Goal: Information Seeking & Learning: Find specific fact

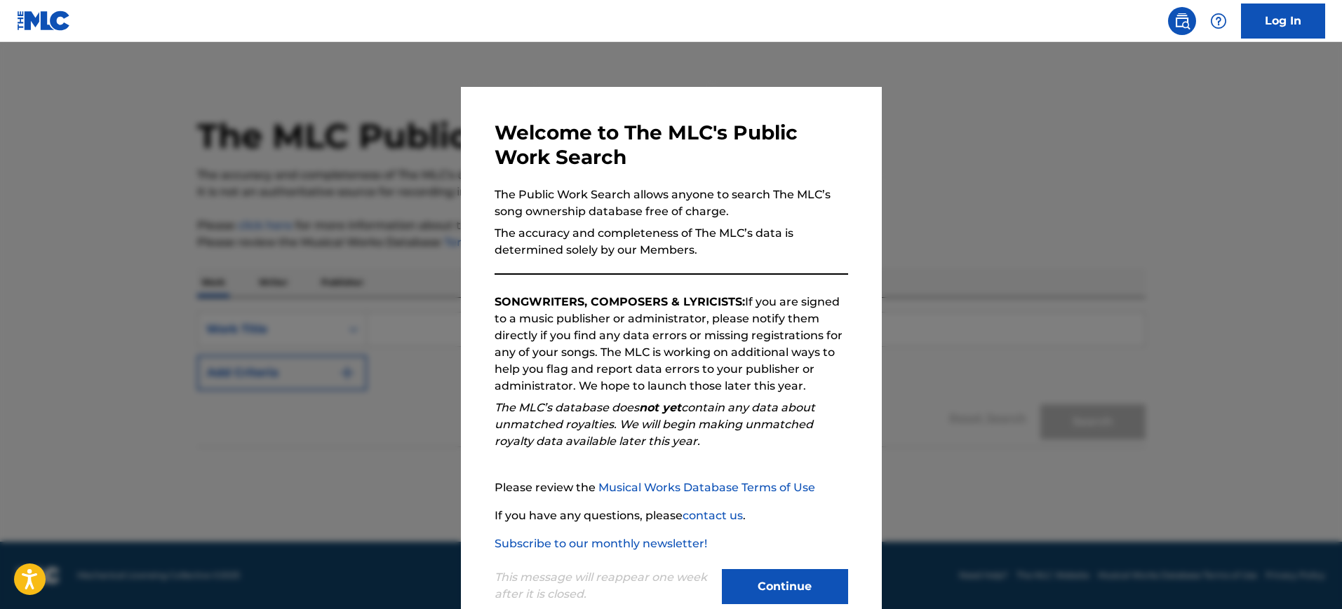
click at [957, 318] on div at bounding box center [671, 346] width 1342 height 609
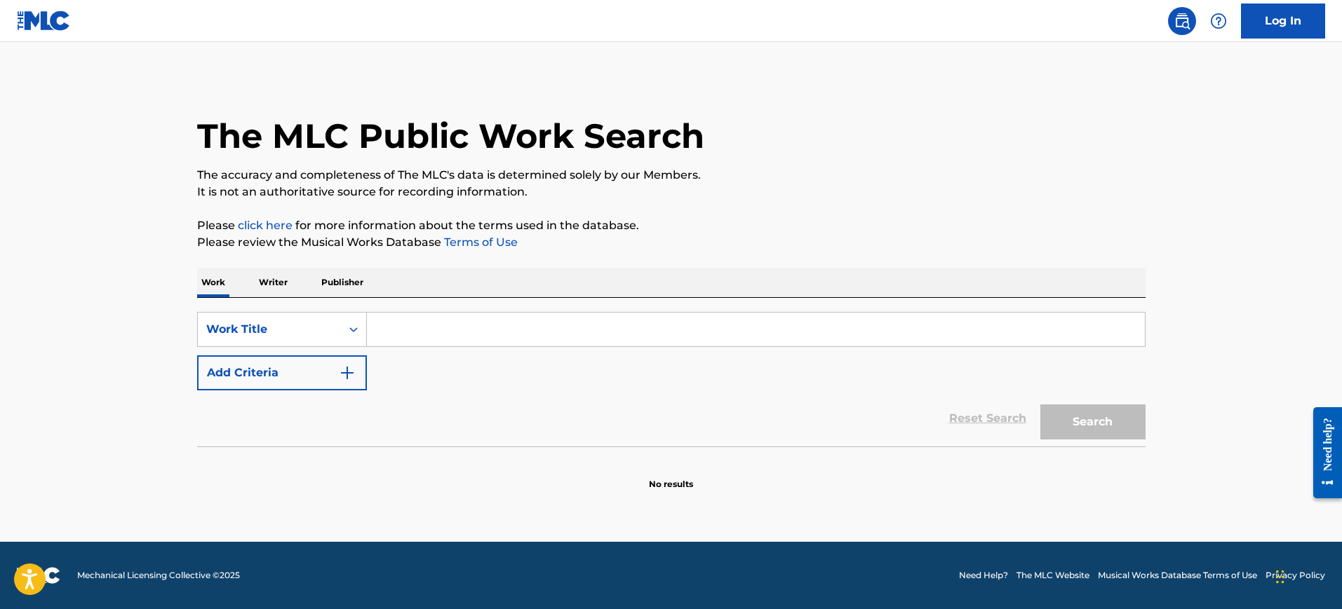
click at [407, 350] on div "SearchWithCriteriad871cd3a-48f1-4eae-8bc8-d2e1c658f4b0 Work Title Add Criteria" at bounding box center [671, 351] width 948 height 79
drag, startPoint x: 399, startPoint y: 333, endPoint x: 359, endPoint y: 357, distance: 46.5
click at [397, 332] on input "Search Form" at bounding box center [756, 330] width 778 height 34
paste input "FUNNY [PERSON_NAME]"
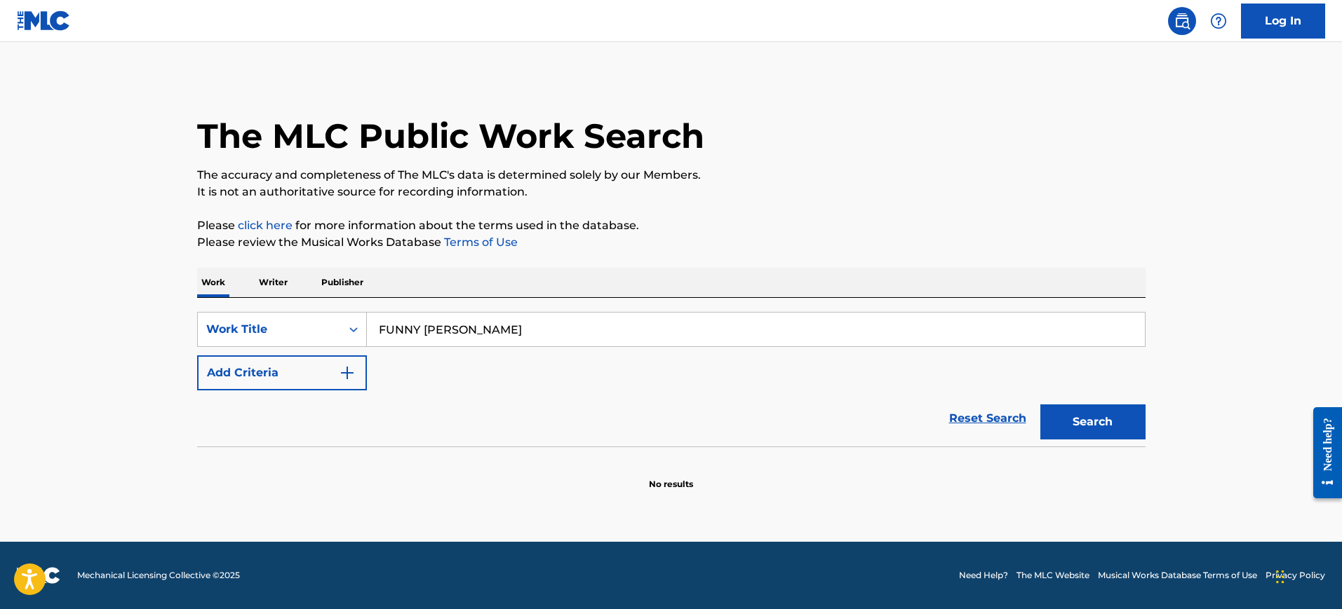
type input "FUNNY [PERSON_NAME]"
click at [349, 367] on img "Search Form" at bounding box center [347, 373] width 17 height 17
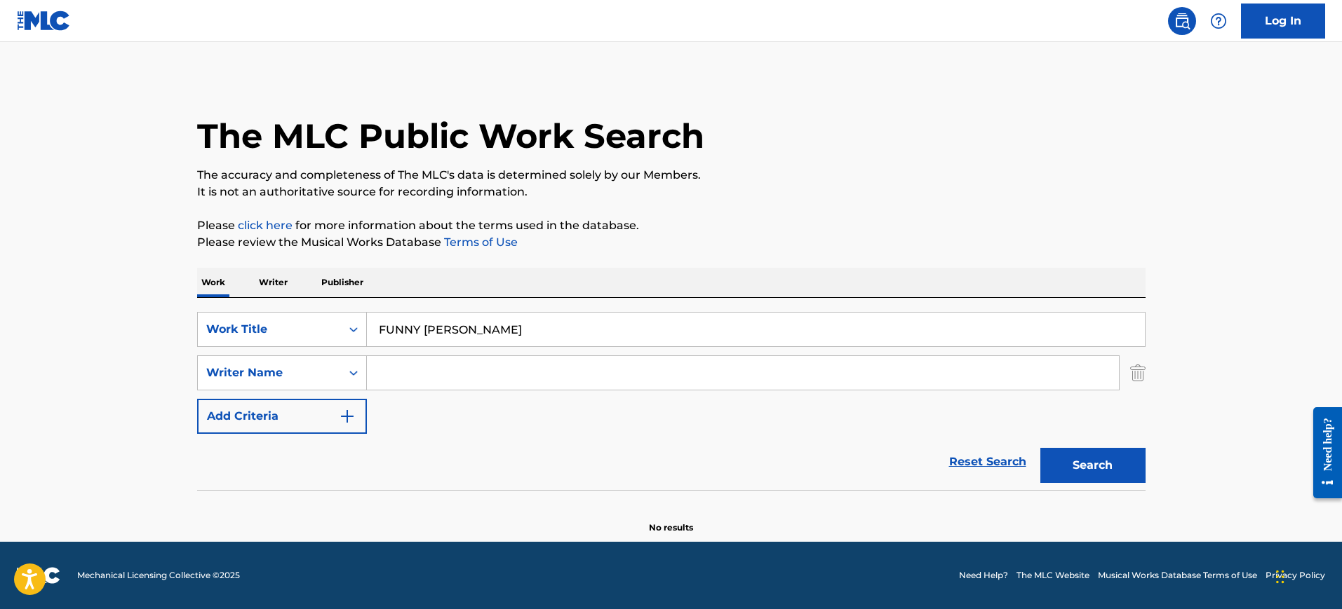
click at [403, 370] on input "Search Form" at bounding box center [743, 373] width 752 height 34
type input "FUNNY [PERSON_NAME]"
drag, startPoint x: 430, startPoint y: 331, endPoint x: 610, endPoint y: 332, distance: 180.2
click at [610, 332] on input "FUNNY [PERSON_NAME]" at bounding box center [756, 330] width 778 height 34
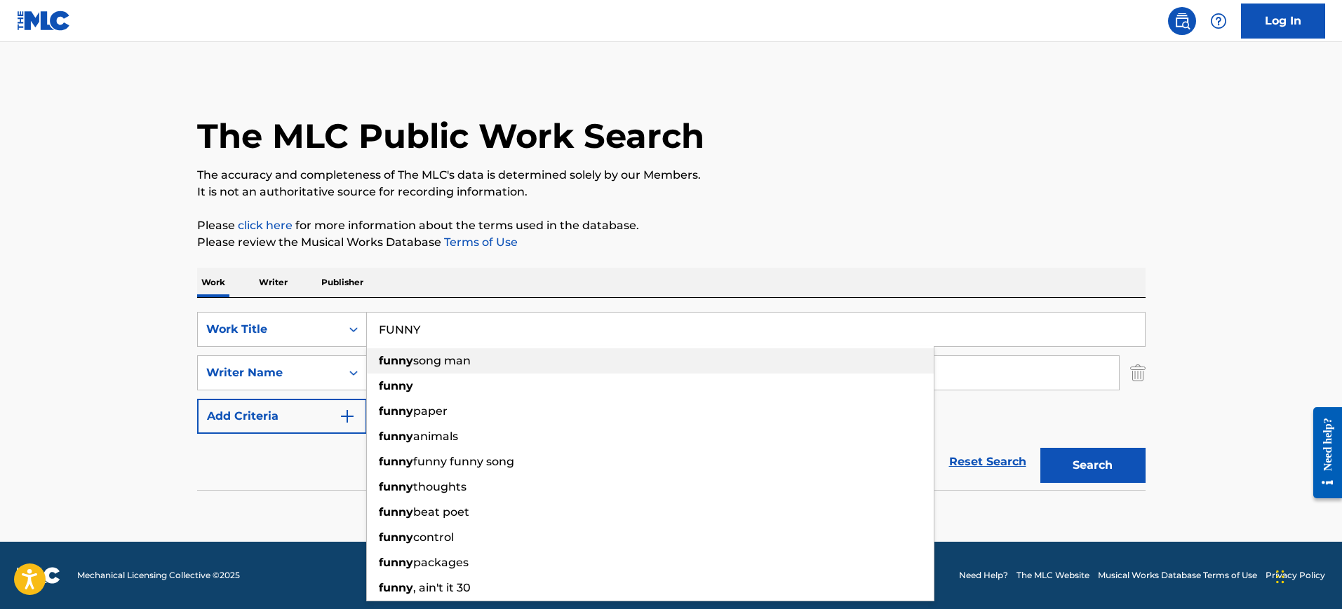
type input "FUNNY"
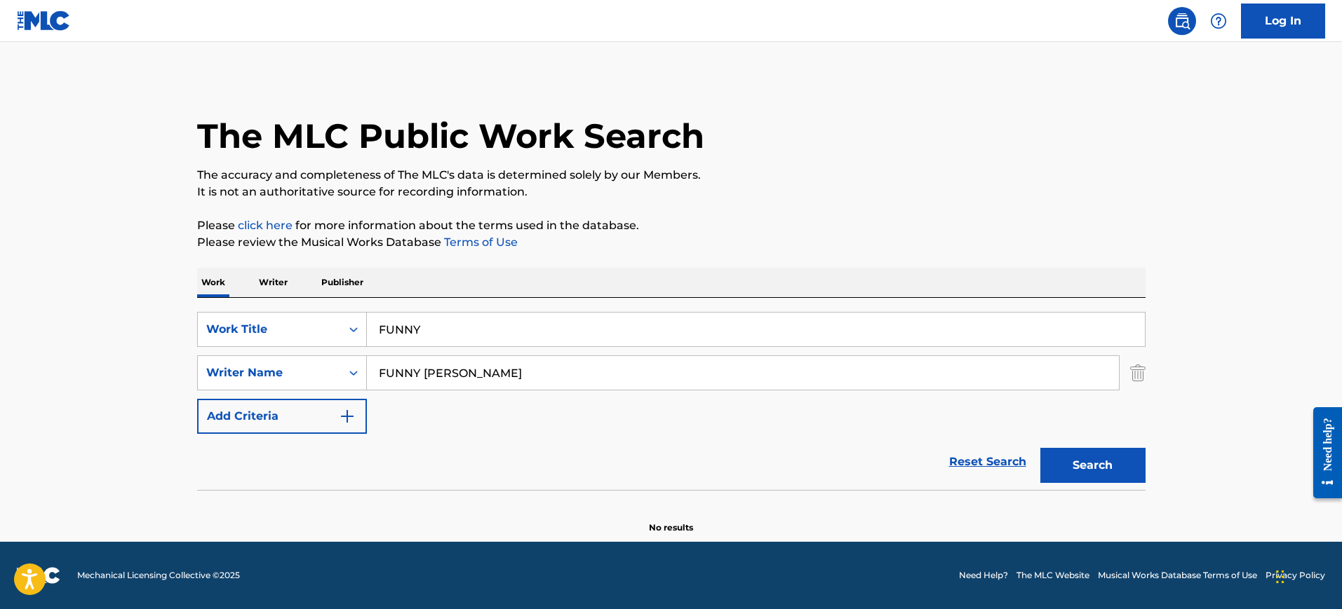
click at [513, 268] on div "Work Writer Publisher" at bounding box center [671, 282] width 948 height 29
drag, startPoint x: 464, startPoint y: 368, endPoint x: 178, endPoint y: 360, distance: 285.5
click at [123, 377] on main "The MLC Public Work Search The accuracy and completeness of The MLC's data is d…" at bounding box center [671, 292] width 1342 height 500
type input "[PERSON_NAME]"
click at [1040, 448] on button "Search" at bounding box center [1092, 465] width 105 height 35
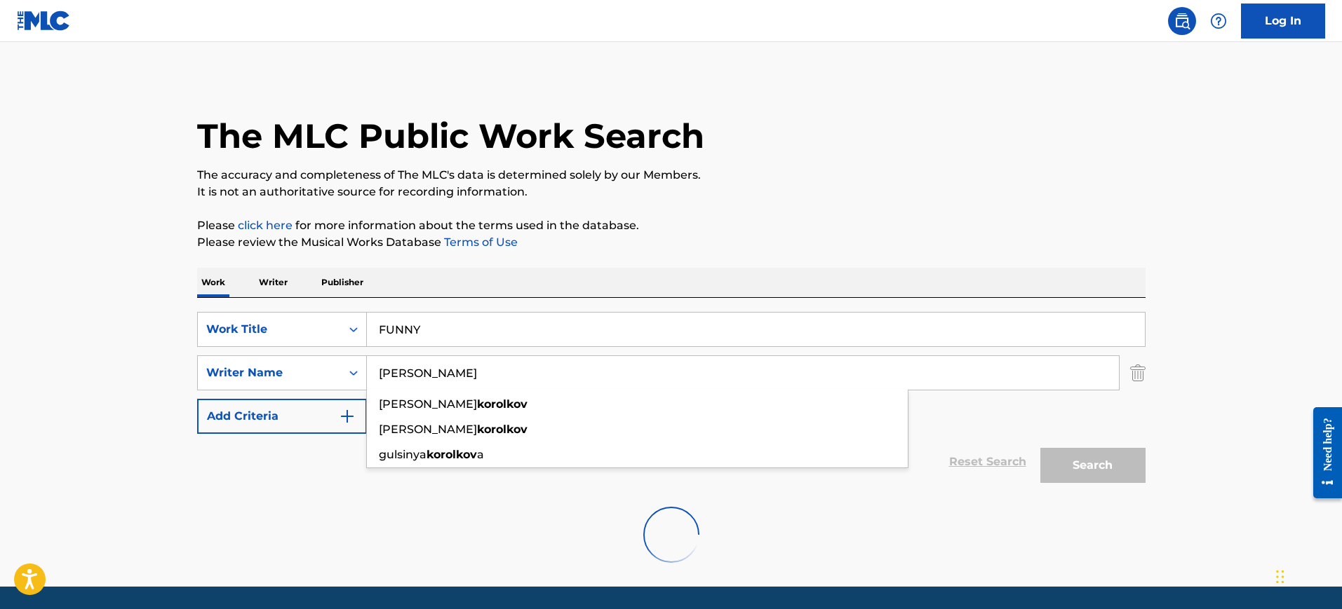
scroll to position [45, 0]
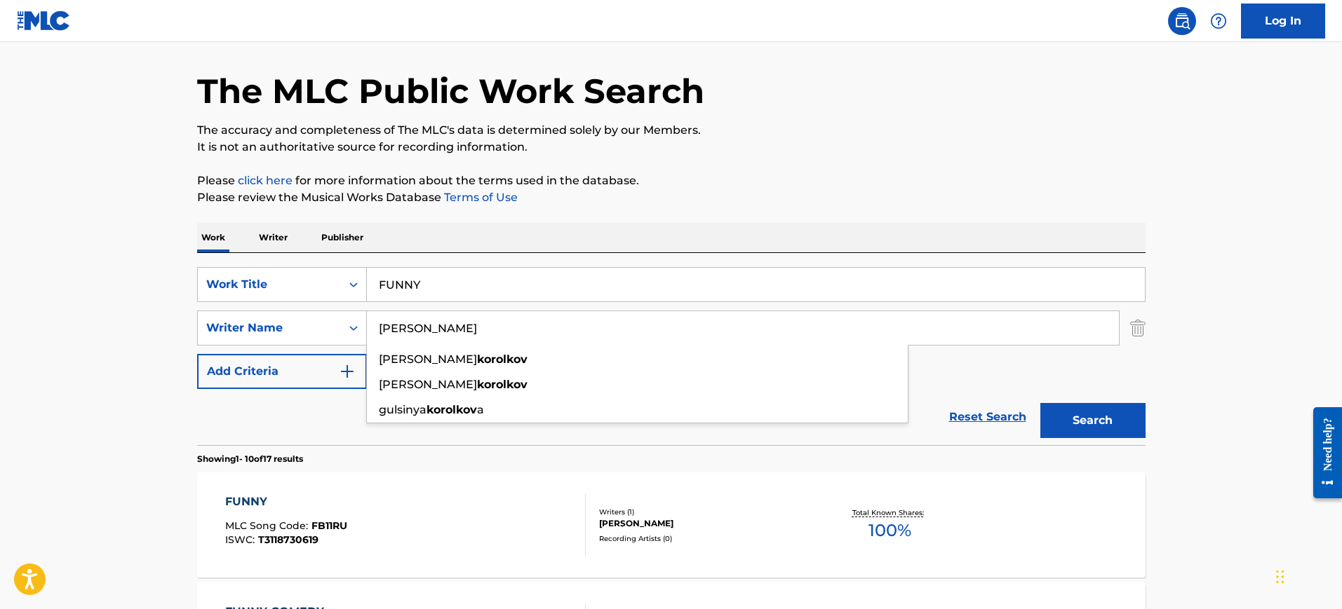
click at [919, 131] on p "The accuracy and completeness of The MLC's data is determined solely by our Mem…" at bounding box center [671, 130] width 948 height 17
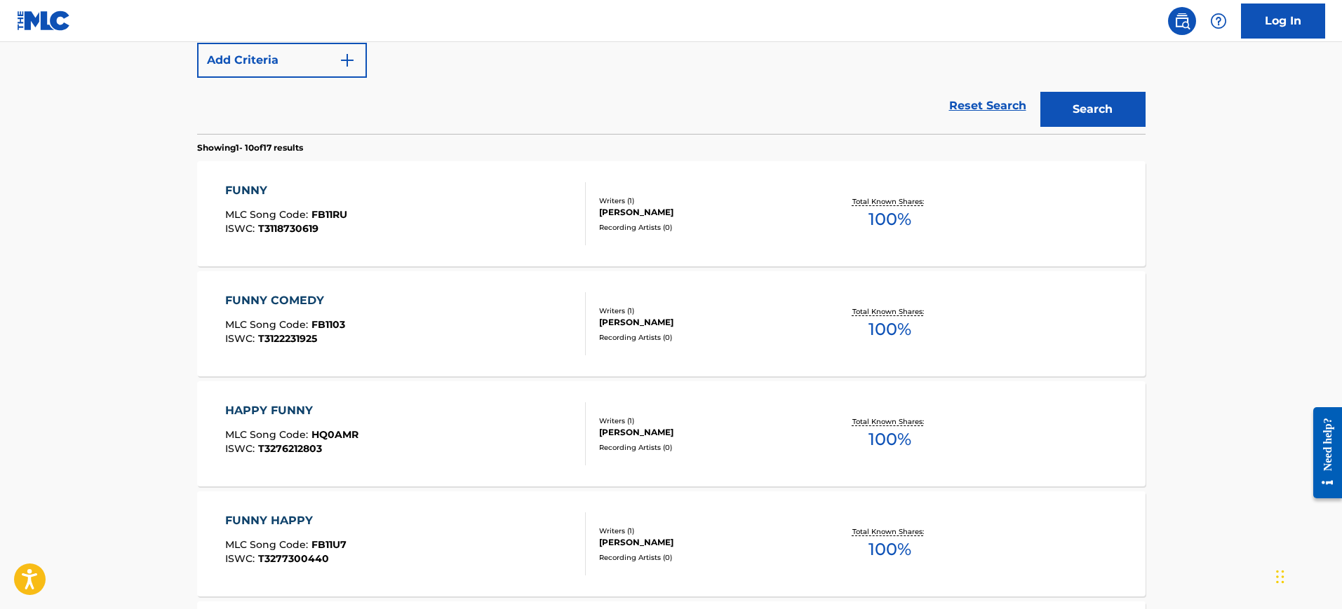
scroll to position [396, 0]
